Goal: Navigation & Orientation: Find specific page/section

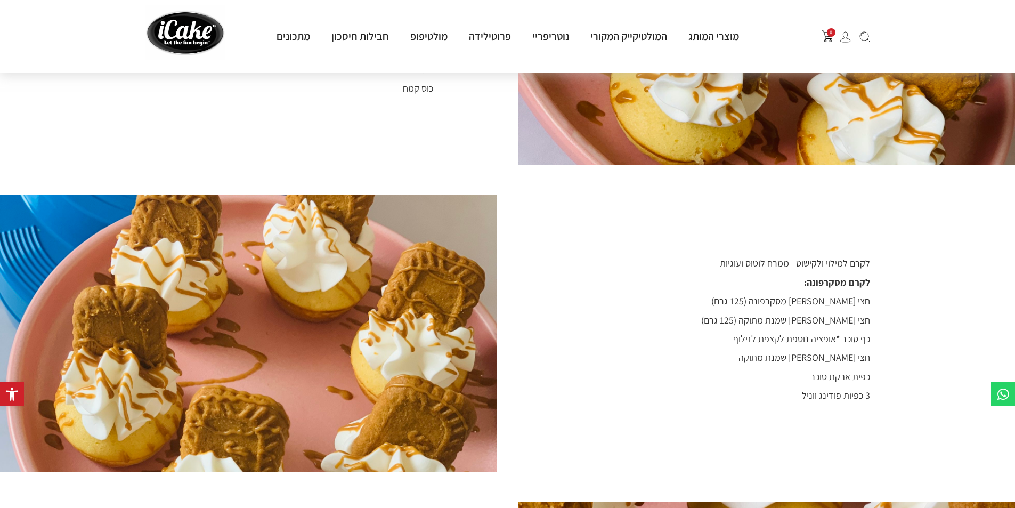
scroll to position [799, 0]
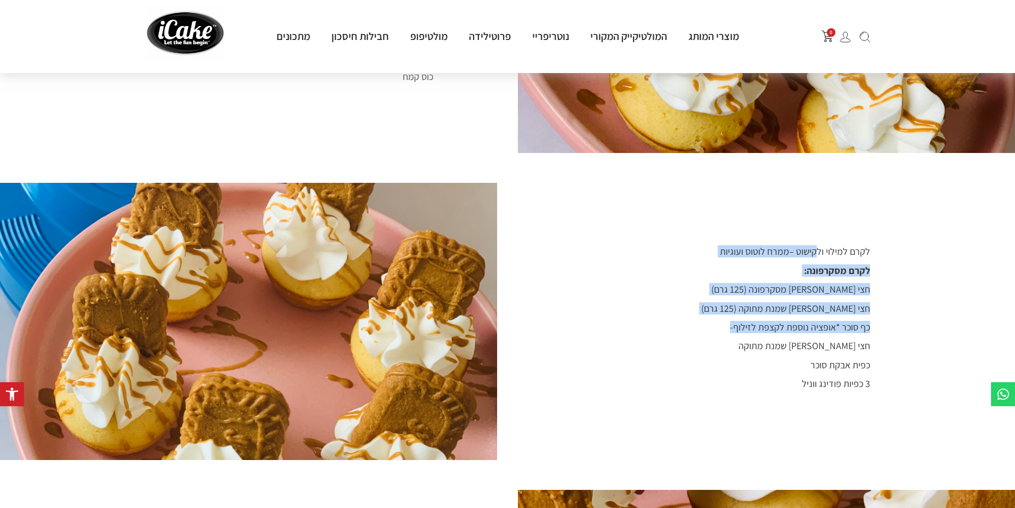
drag, startPoint x: 818, startPoint y: 237, endPoint x: 705, endPoint y: 305, distance: 131.5
click at [705, 305] on div "לקרם למילוי ולקישוט – ממרח לוטוס ועוגיות לקרם מסקרפונה: חצי [PERSON_NAME] גבינת…" at bounding box center [689, 321] width 362 height 215
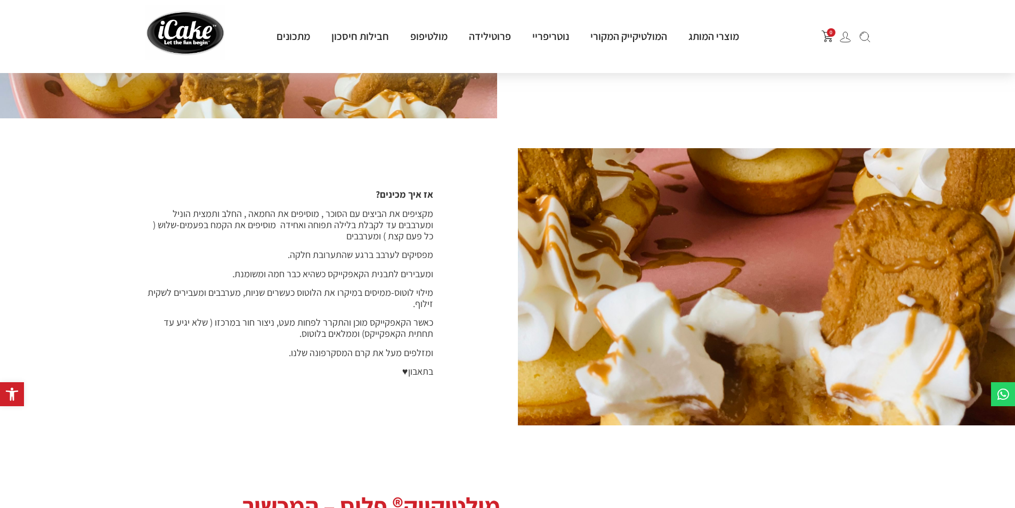
scroll to position [1172, 0]
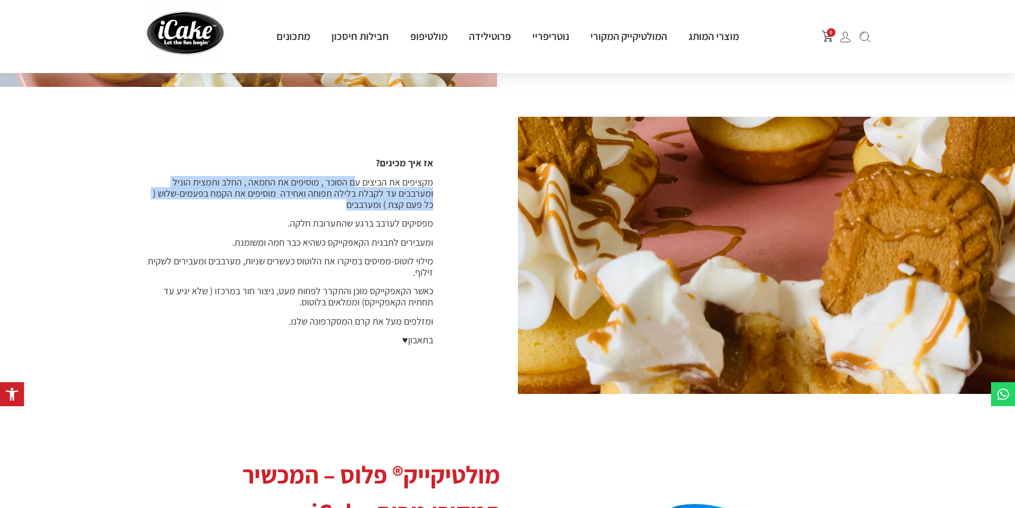
drag, startPoint x: 354, startPoint y: 172, endPoint x: 272, endPoint y: 189, distance: 83.8
click at [272, 189] on p "מקציפים את הביצים עם הסוכר , מוסיפים את החמאה , החלב ותמצית הוניל ומערבבים עד ל…" at bounding box center [289, 193] width 288 height 34
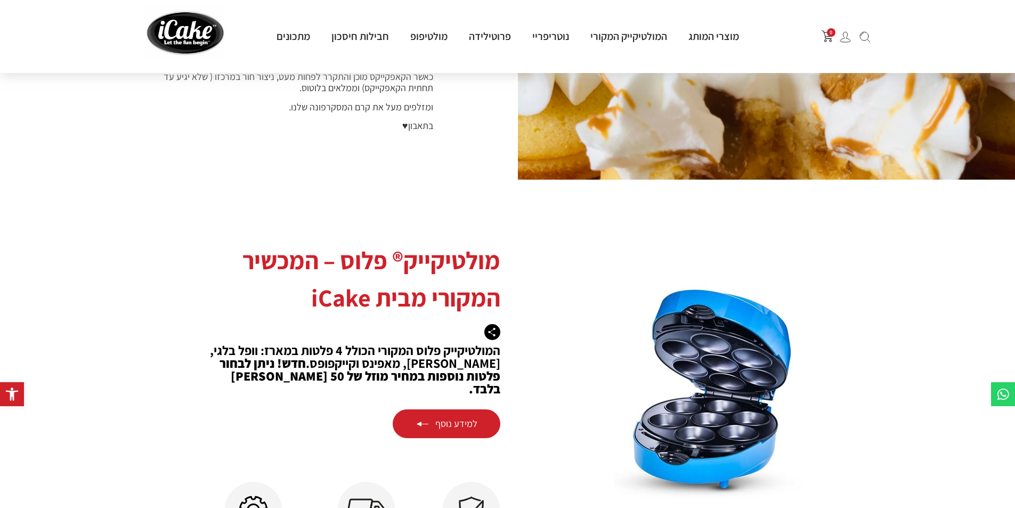
scroll to position [1386, 0]
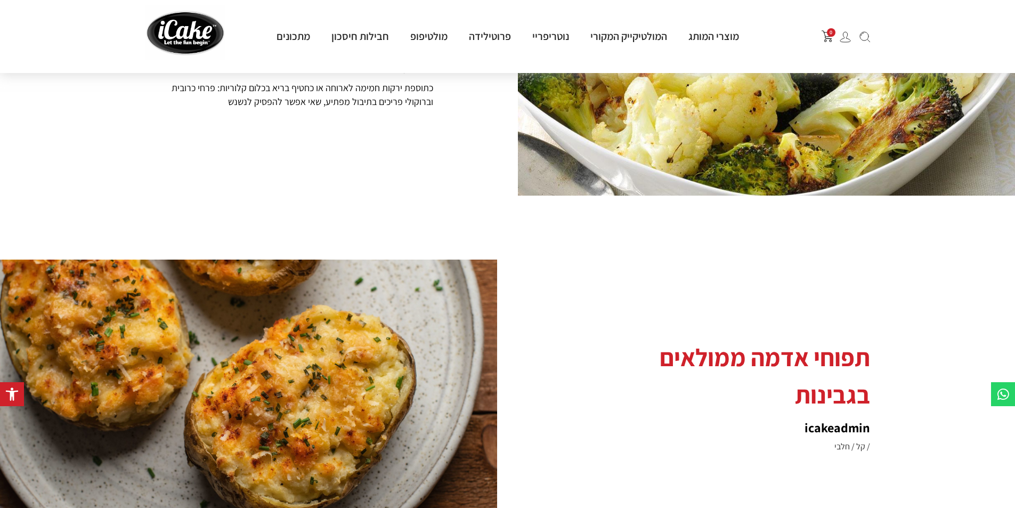
scroll to position [2078, 0]
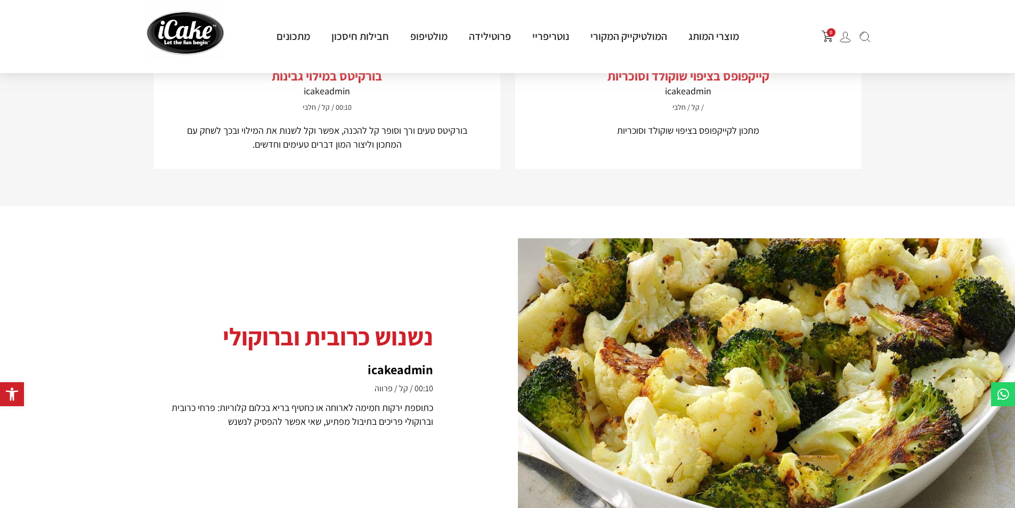
drag, startPoint x: 372, startPoint y: 322, endPoint x: 233, endPoint y: 279, distance: 145.8
click at [233, 286] on div "נשנוש כרובית וברוקולי icakeadmin 00:10 קל פרווה כתוספת ירקות חמימה לארוחה או כח…" at bounding box center [326, 377] width 362 height 182
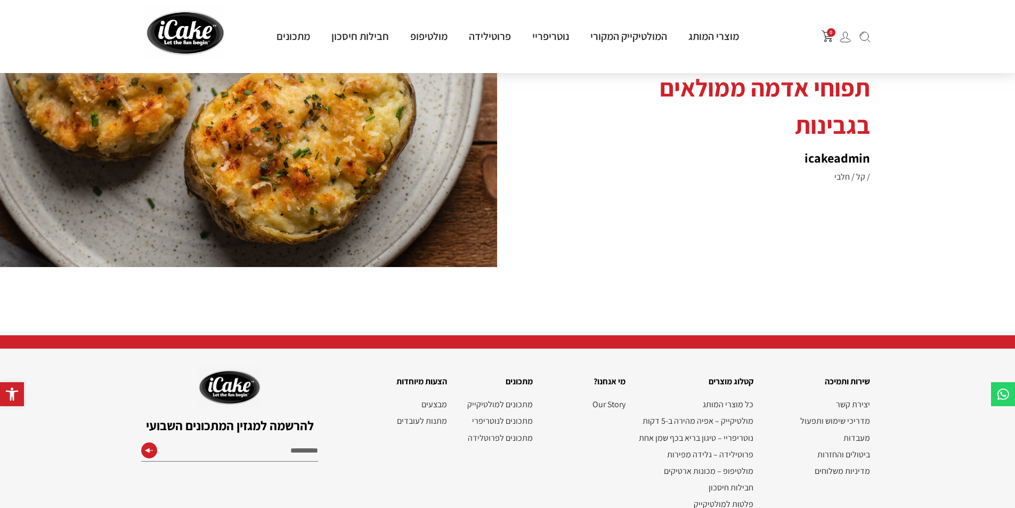
scroll to position [2714, 0]
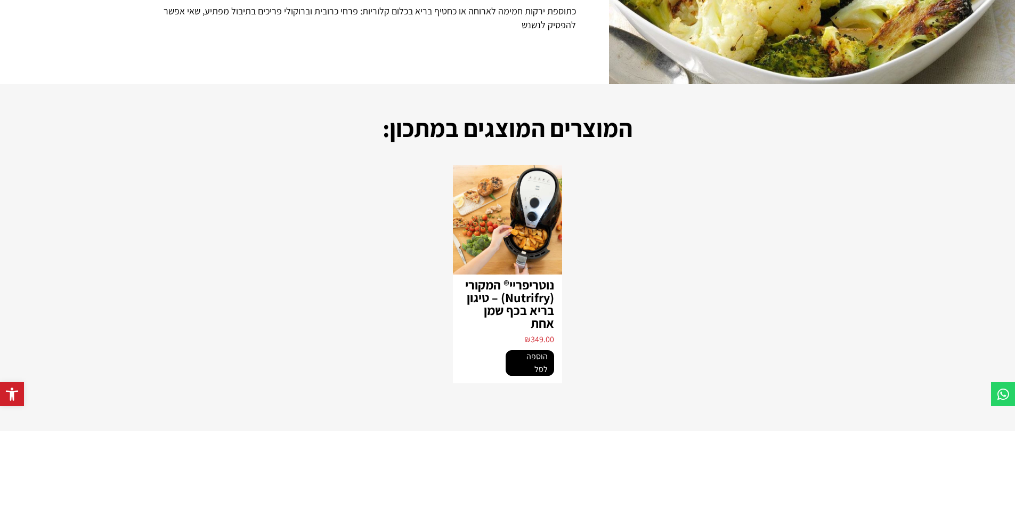
scroll to position [266, 0]
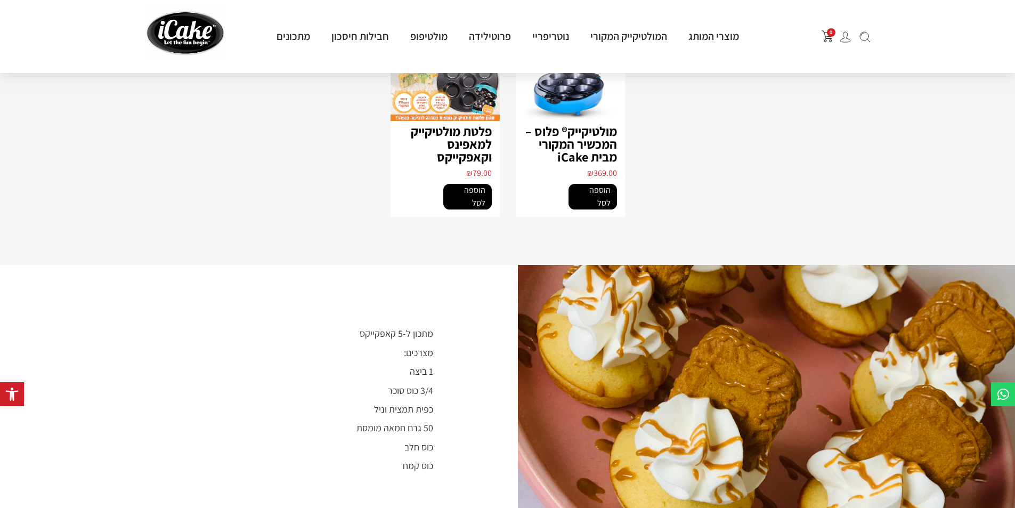
scroll to position [586, 0]
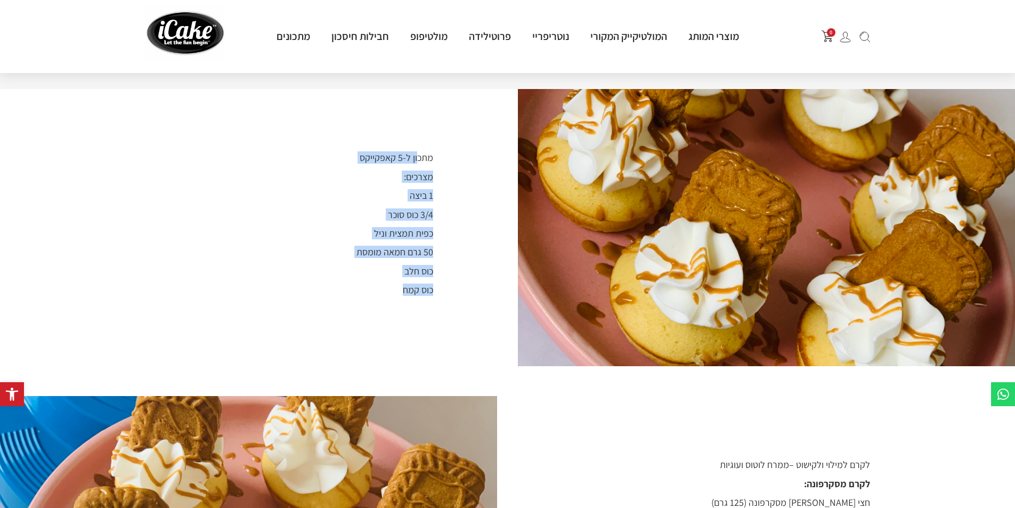
drag, startPoint x: 416, startPoint y: 144, endPoint x: 356, endPoint y: 287, distance: 155.0
click at [356, 287] on div "מתכון ל-5 קאפקייקס מצרכים: 1 ביצה 3/4 כוס סוכר כפית תמצית וניל 50 גרם חמאה מומס…" at bounding box center [326, 227] width 362 height 215
click at [378, 246] on span "50 גרם חמאה מומסת" at bounding box center [395, 252] width 77 height 12
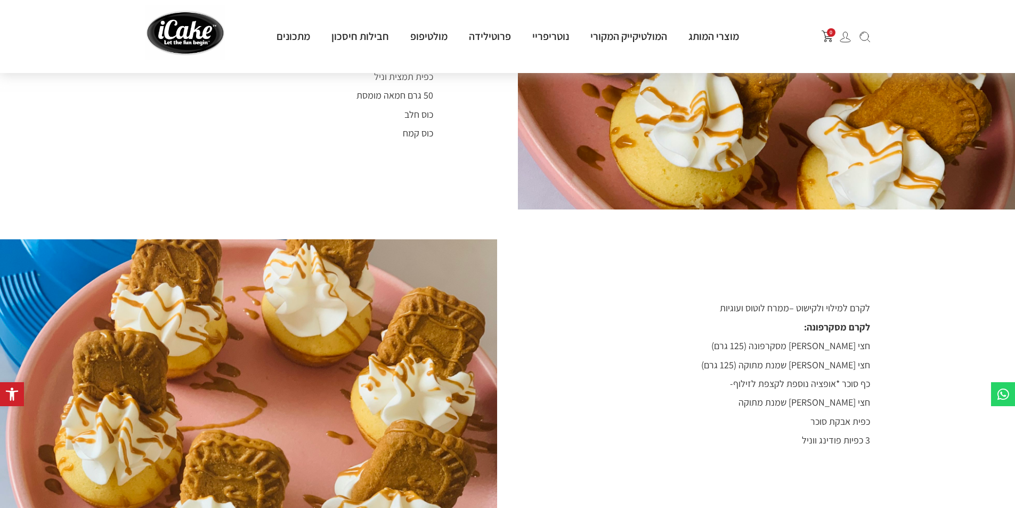
scroll to position [746, 0]
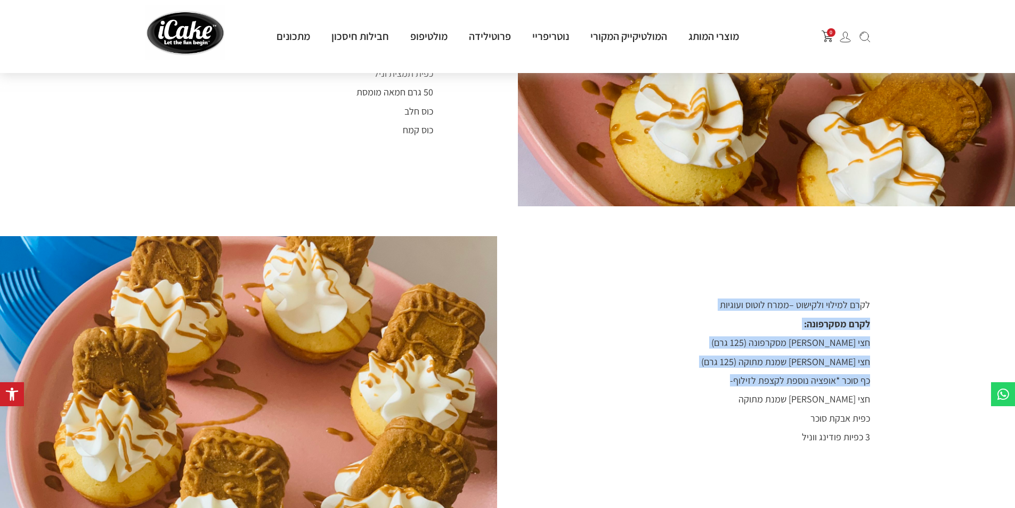
drag, startPoint x: 817, startPoint y: 292, endPoint x: 681, endPoint y: 376, distance: 159.9
click at [685, 375] on div "לקרם למילוי ולקישוט – ממרח לוטוס ועוגיות לקרם מסקרפונה: חצי מיכל גבינת מסקרפונה…" at bounding box center [689, 374] width 362 height 215
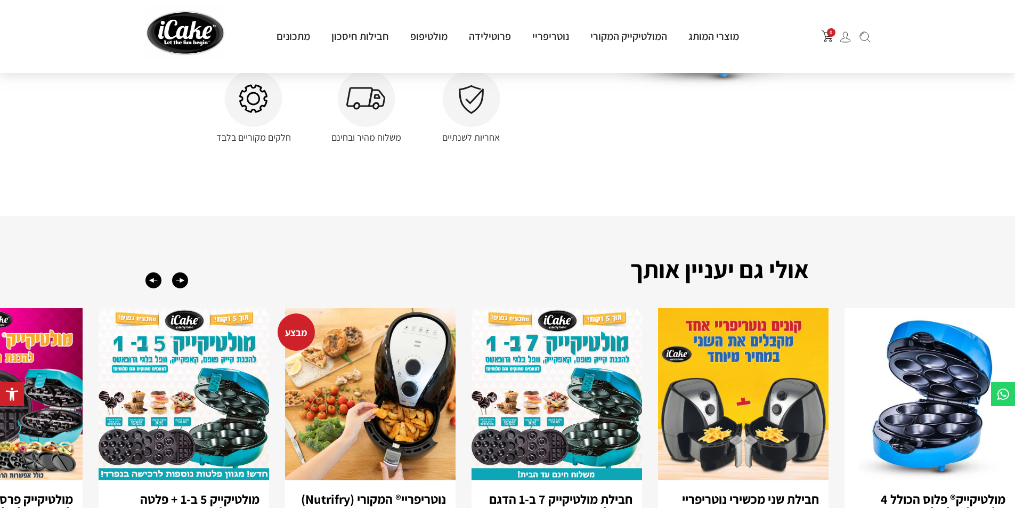
scroll to position [1798, 0]
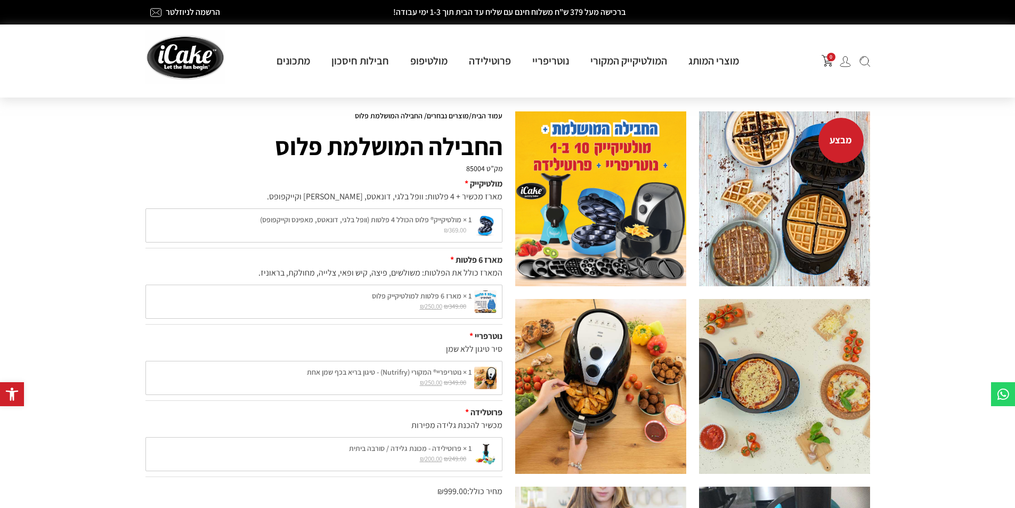
click at [594, 382] on img at bounding box center [600, 386] width 171 height 175
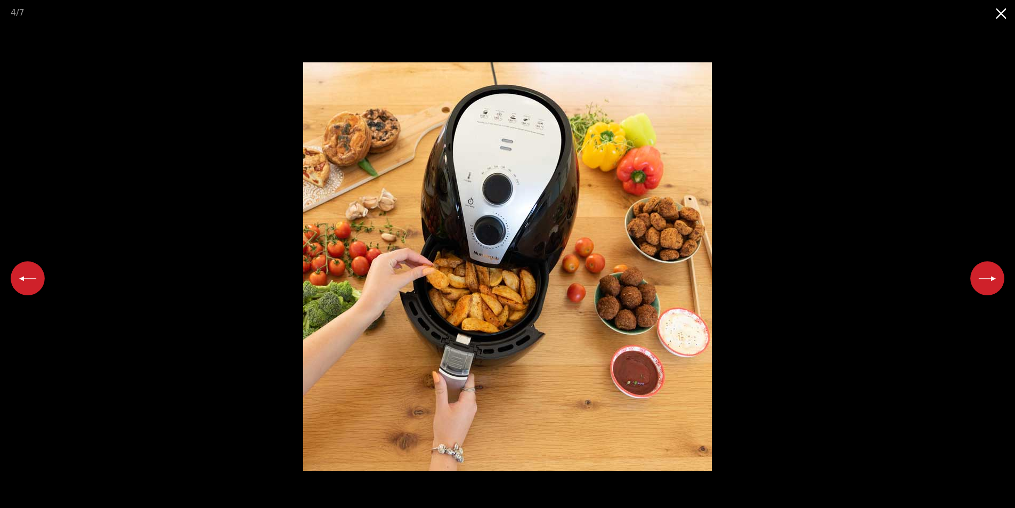
click at [1005, 14] on button "Close gallery" at bounding box center [1002, 12] width 27 height 25
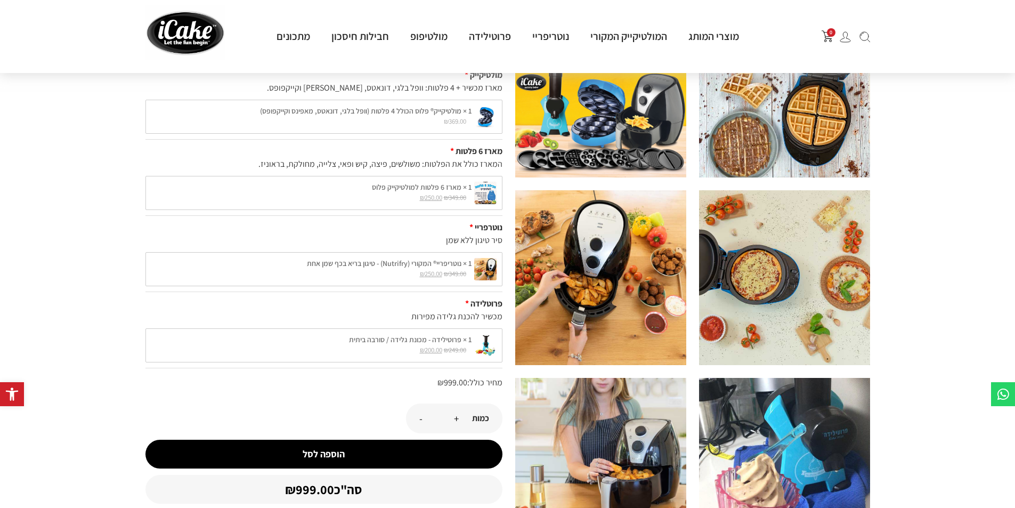
scroll to position [53, 0]
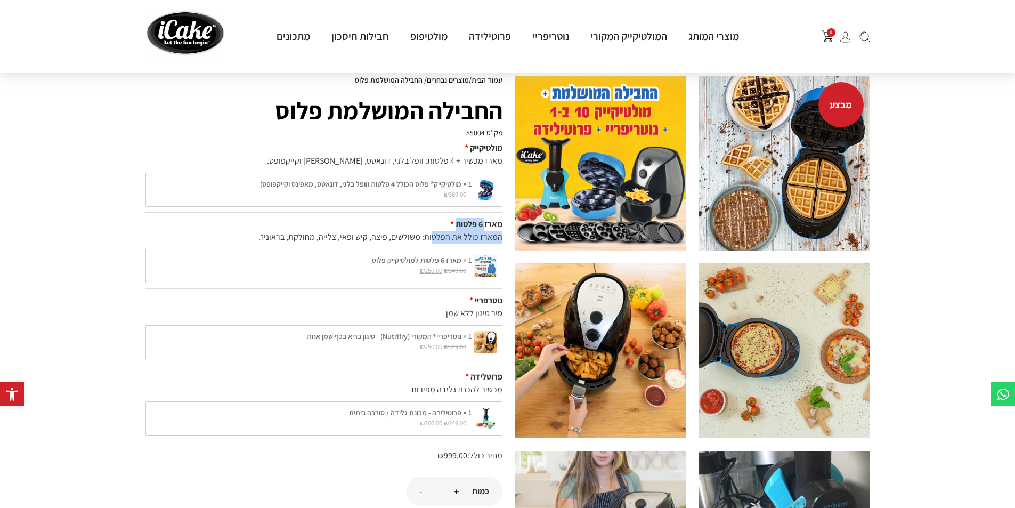
drag, startPoint x: 484, startPoint y: 226, endPoint x: 433, endPoint y: 237, distance: 52.8
click at [433, 237] on div "מארז 6 פלטות המארז כולל את הפלטות: משולשים, פיצה, קיש ופאי, צלייה, מחולקת, בראו…" at bounding box center [323, 251] width 357 height 76
click at [475, 311] on div "סיר טיגון ללא שמן" at bounding box center [323, 313] width 357 height 13
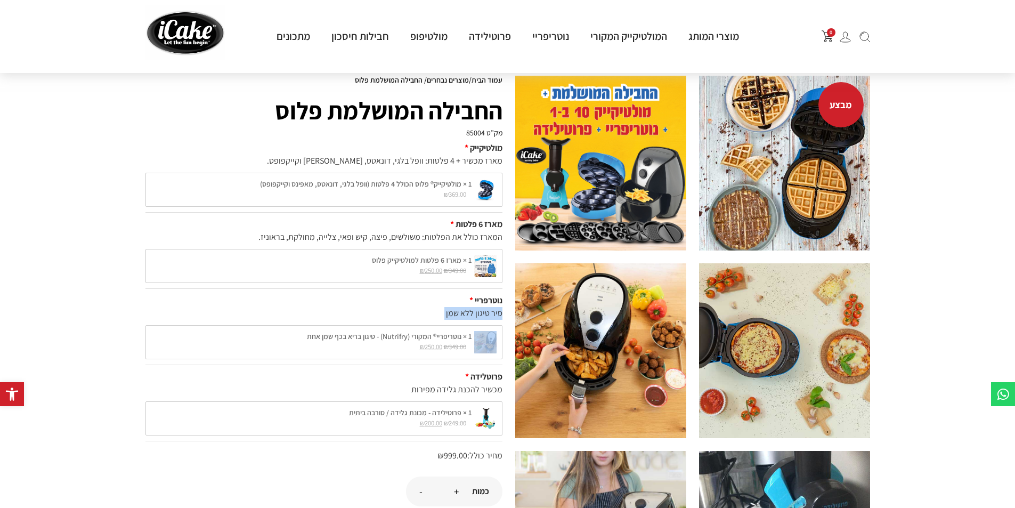
click at [448, 312] on div "סיר טיגון ללא שמן" at bounding box center [323, 313] width 357 height 13
click at [368, 349] on div "1 × נוטריפריי® המקורי (Nutrifry) - טיגון בריא בכף שמן אחת ₪ 349.00 המחיר המקורי…" at bounding box center [323, 342] width 357 height 34
drag, startPoint x: 474, startPoint y: 298, endPoint x: 501, endPoint y: 298, distance: 27.2
click at [501, 298] on div "נוטרפריי" at bounding box center [323, 300] width 357 height 13
copy div "נוטרפריי"
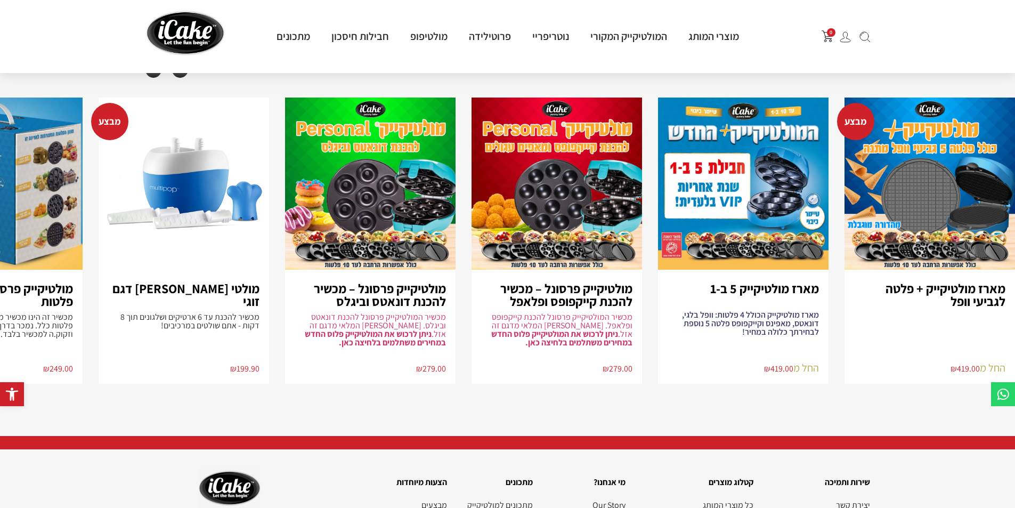
scroll to position [1172, 0]
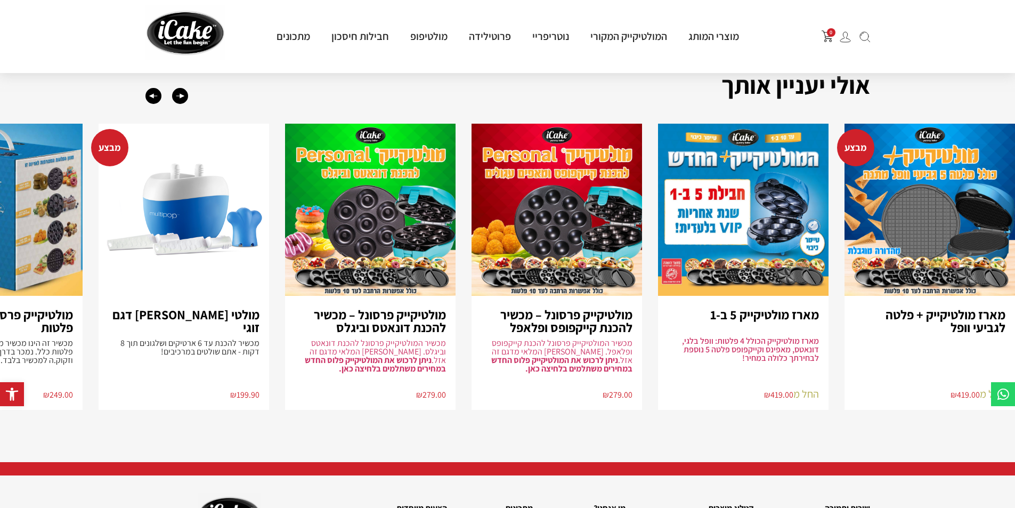
click at [926, 315] on h3 "מארז מולטיקייק + פלטה לגביעי וופל" at bounding box center [929, 321] width 151 height 26
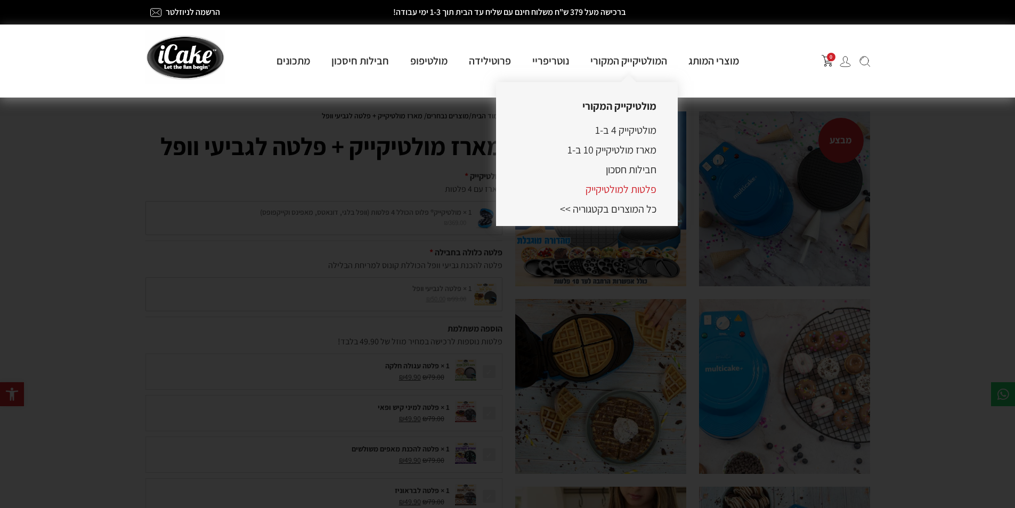
click at [612, 190] on link "פלטות למולטיקייק" at bounding box center [621, 189] width 71 height 14
